Goal: Task Accomplishment & Management: Manage account settings

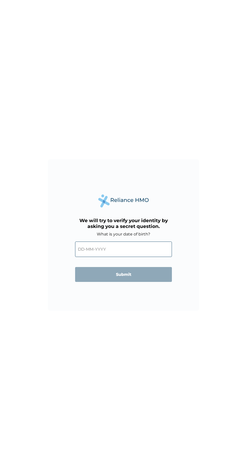
click at [124, 247] on input "text" at bounding box center [123, 249] width 97 height 15
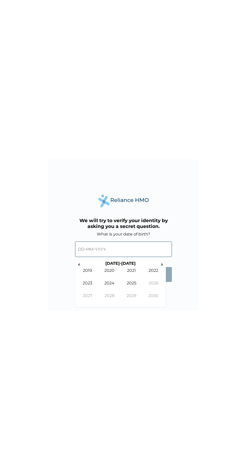
click at [79, 266] on span "‹" at bounding box center [78, 264] width 5 height 6
click at [77, 266] on span "‹" at bounding box center [78, 264] width 5 height 6
click at [81, 263] on span "‹" at bounding box center [78, 264] width 5 height 6
click at [134, 295] on td "1999" at bounding box center [132, 299] width 22 height 13
click at [87, 296] on td "Sep" at bounding box center [87, 299] width 22 height 13
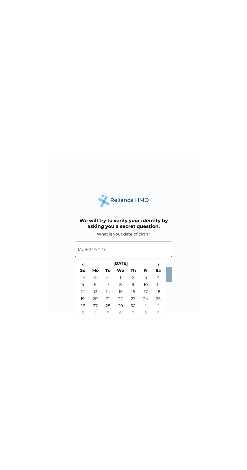
click at [120, 306] on td "29" at bounding box center [120, 306] width 13 height 7
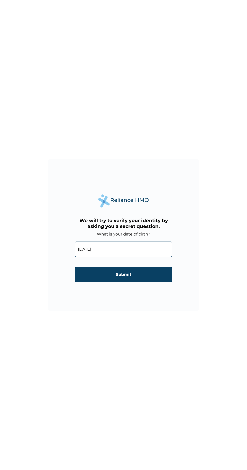
type input "29-09-1999"
click at [141, 273] on input "Submit" at bounding box center [123, 274] width 97 height 15
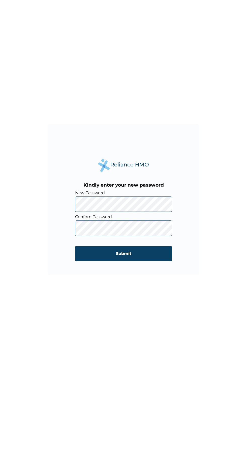
click at [149, 290] on input "Submit" at bounding box center [123, 289] width 97 height 15
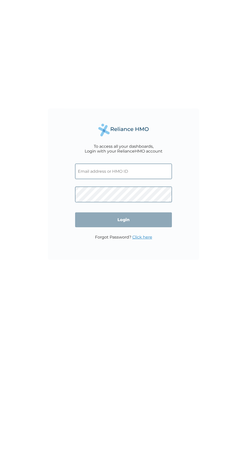
click at [151, 224] on input "text" at bounding box center [123, 222] width 97 height 15
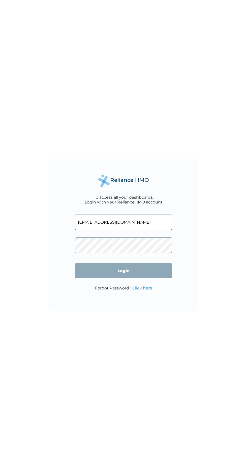
click input "Login" at bounding box center [123, 270] width 97 height 15
